Goal: Information Seeking & Learning: Understand process/instructions

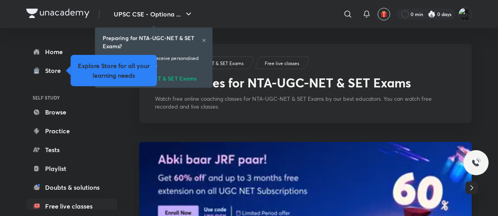
click at [201, 36] on div "Preparing for NTA-UGC-NET & SET Exams?" at bounding box center [154, 42] width 102 height 16
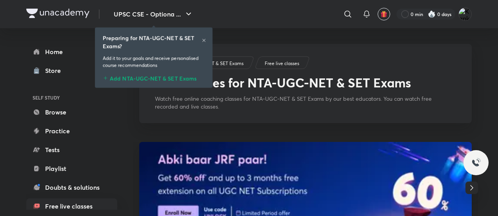
click at [201, 41] on icon at bounding box center [203, 40] width 5 height 5
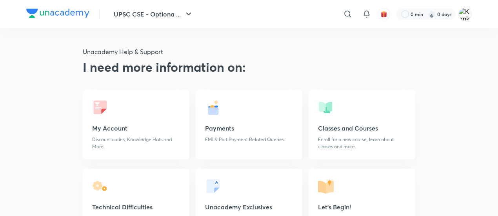
drag, startPoint x: 164, startPoint y: 101, endPoint x: 128, endPoint y: 123, distance: 42.2
click at [128, 123] on link "My Account Discount codes, Knowledge Hats and More." at bounding box center [136, 124] width 107 height 69
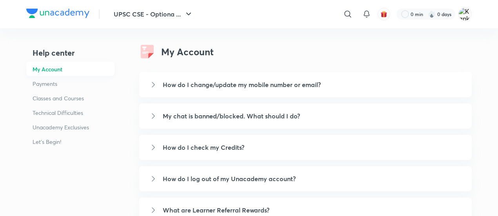
click at [268, 92] on link "How do I change/update my mobile number or email?" at bounding box center [305, 84] width 332 height 25
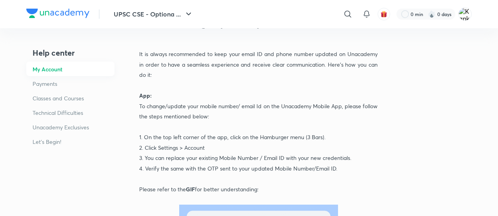
scroll to position [39, 0]
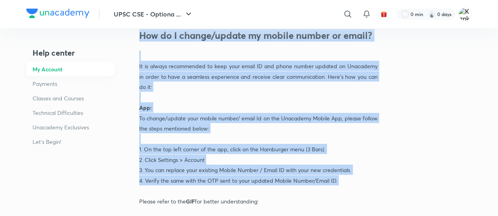
drag, startPoint x: 133, startPoint y: 107, endPoint x: 230, endPoint y: 182, distance: 123.1
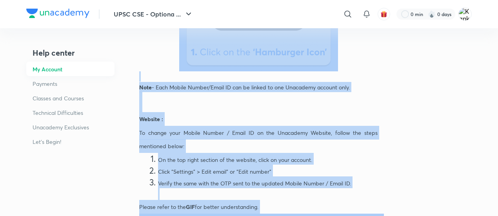
scroll to position [482, 0]
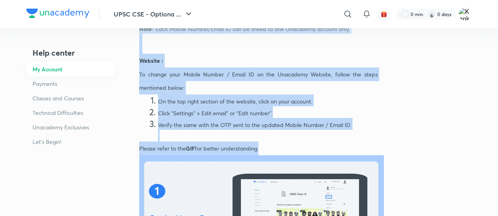
drag, startPoint x: 137, startPoint y: 67, endPoint x: 267, endPoint y: 150, distance: 154.3
click at [267, 150] on div "Help center My Account Payments Classes and Courses Technical Difficulties Unac…" at bounding box center [248, 26] width 445 height 961
click at [277, 125] on span "Verify the same with the OTP sent to the updated Mobile Number / Email ID." at bounding box center [254, 124] width 193 height 7
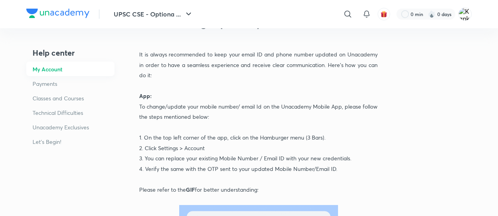
scroll to position [0, 0]
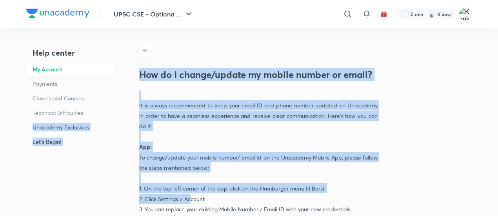
drag, startPoint x: 127, startPoint y: 104, endPoint x: 189, endPoint y: 90, distance: 63.8
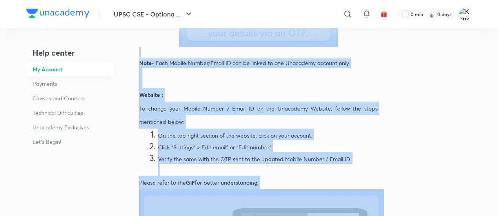
scroll to position [460, 0]
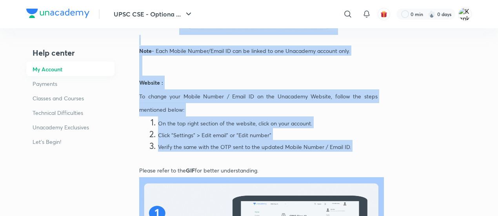
drag, startPoint x: 137, startPoint y: 104, endPoint x: 368, endPoint y: 156, distance: 236.9
click at [368, 156] on div "Help center My Account Payments Classes and Courses Technical Difficulties Unac…" at bounding box center [248, 48] width 445 height 961
copy div "It is always recommended to keep your email ID and phone number updated on Unac…"
